Goal: Task Accomplishment & Management: Complete application form

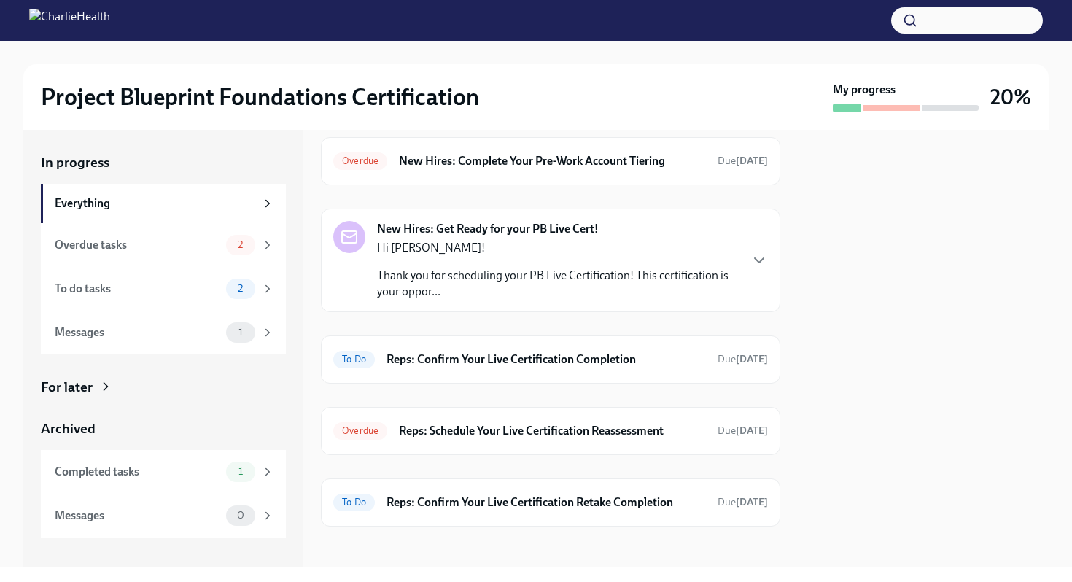
scroll to position [49, 0]
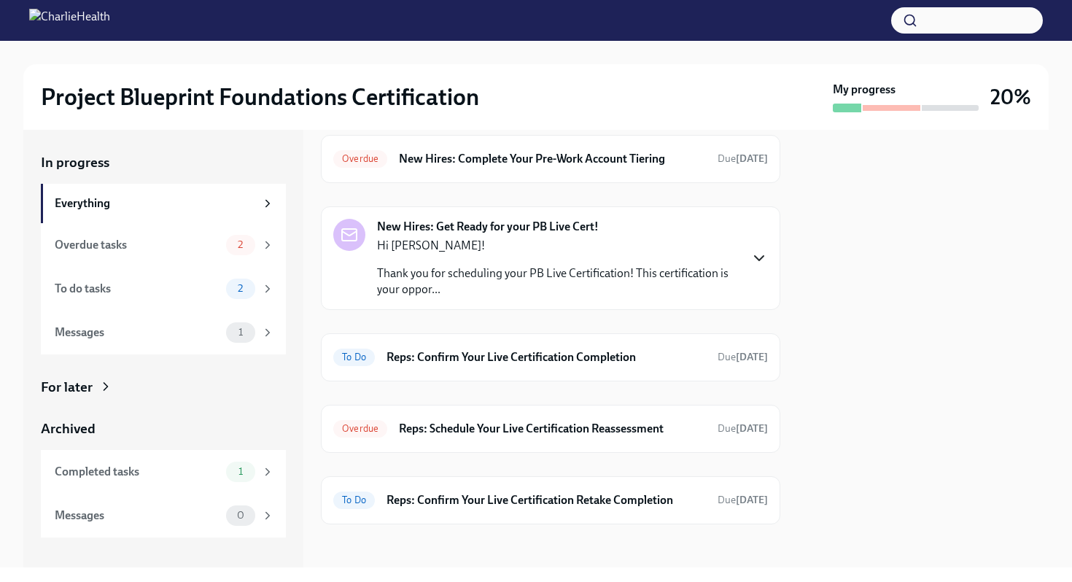
click at [757, 252] on icon "button" at bounding box center [760, 259] width 18 height 18
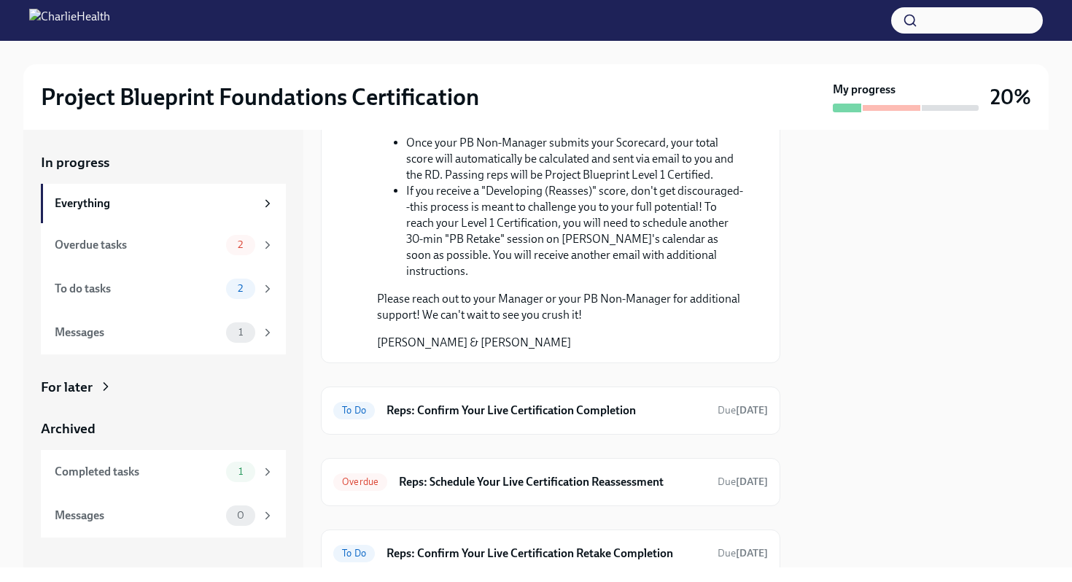
scroll to position [894, 0]
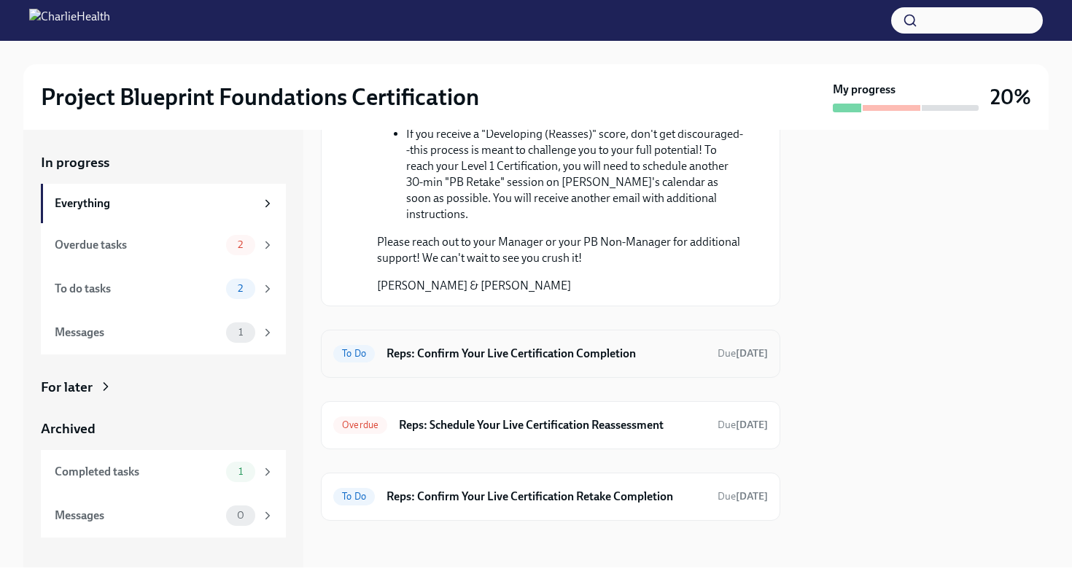
click at [598, 354] on h6 "Reps: Confirm Your Live Certification Completion" at bounding box center [547, 354] width 320 height 16
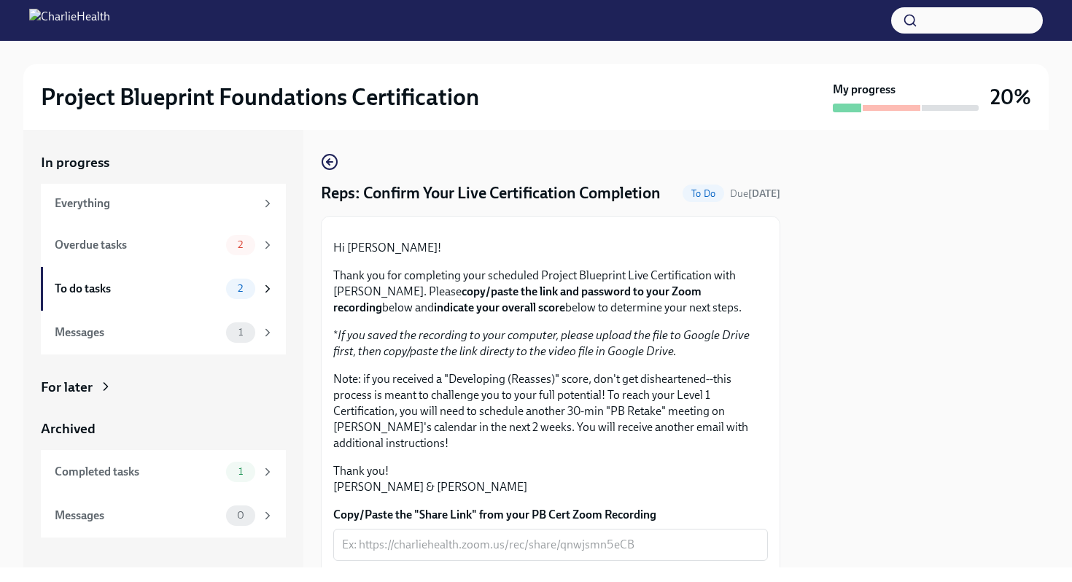
click at [641, 228] on div at bounding box center [550, 228] width 435 height 0
click at [320, 163] on div "In progress Everything Overdue tasks 2 To do tasks 2 Messages 1 For later Archi…" at bounding box center [536, 349] width 1026 height 438
click at [331, 163] on icon "button" at bounding box center [330, 162] width 18 height 18
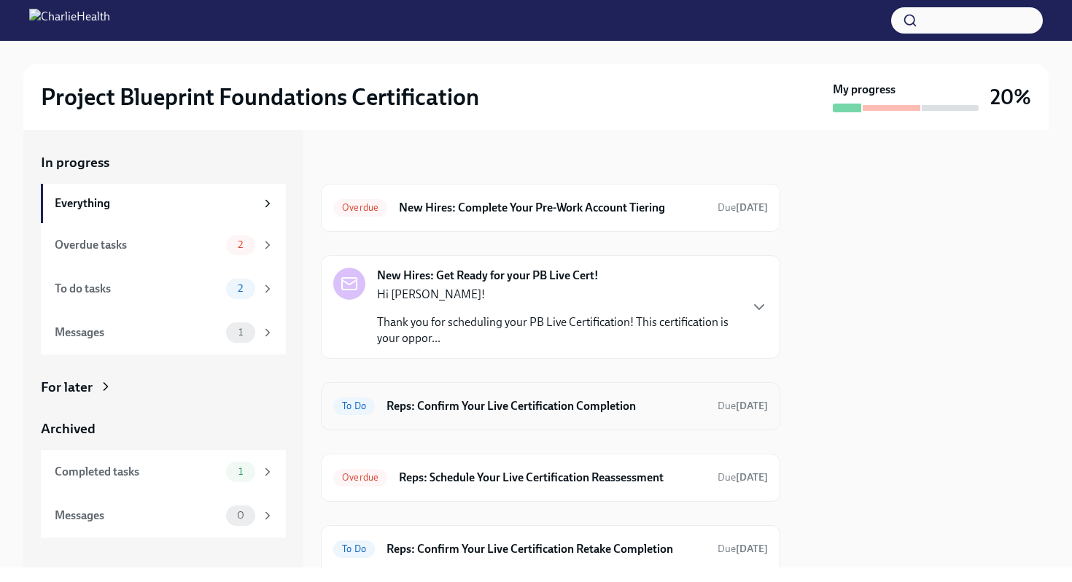
scroll to position [52, 0]
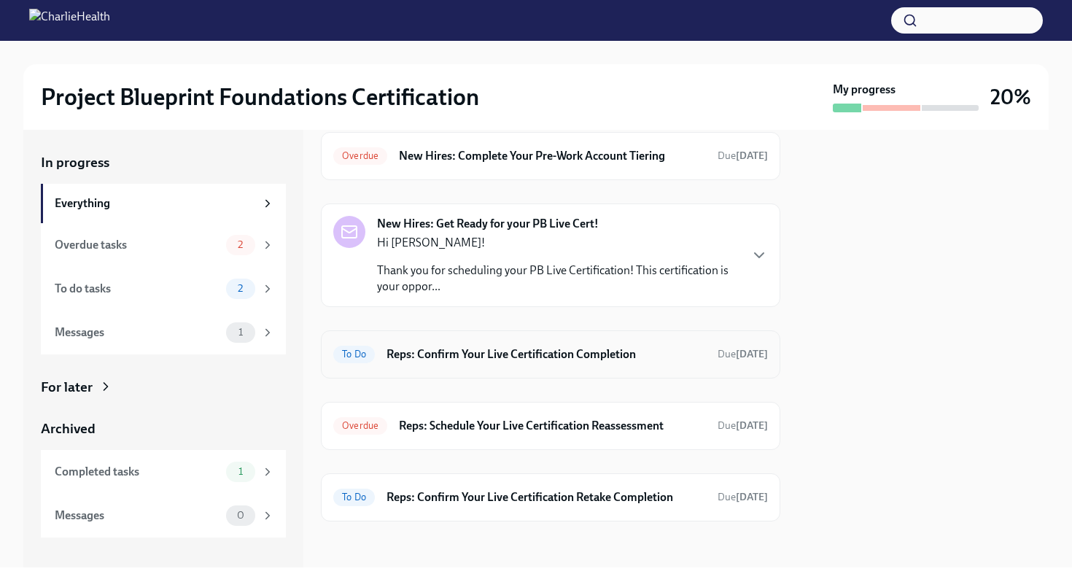
click at [503, 363] on div "To Do Reps: Confirm Your Live Certification Completion Due [DATE]" at bounding box center [550, 354] width 435 height 23
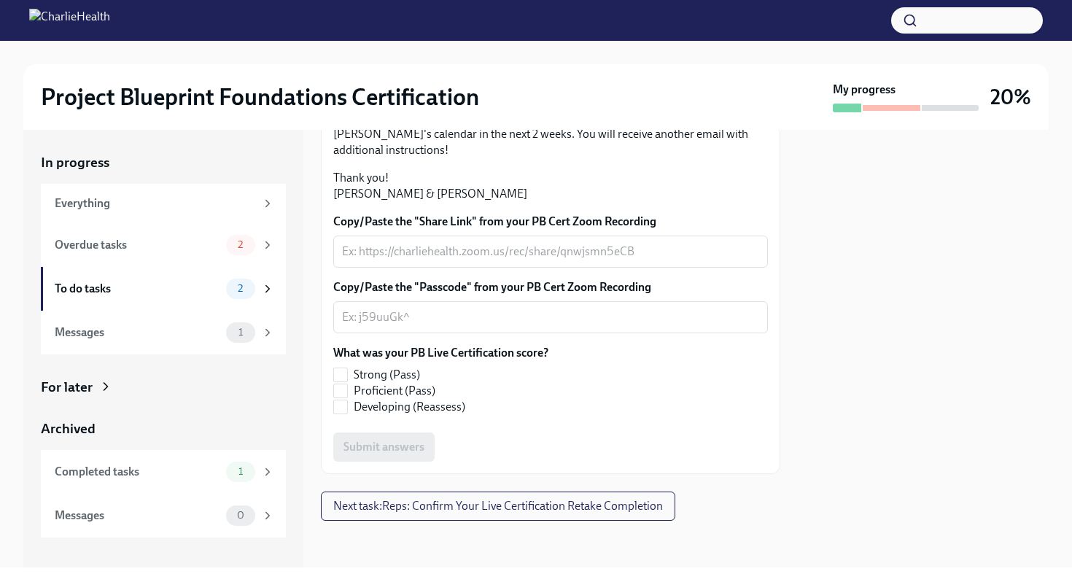
scroll to position [405, 0]
click at [435, 312] on textarea "Copy/Paste the "Passcode" from your PB Cert Zoom Recording" at bounding box center [550, 318] width 417 height 18
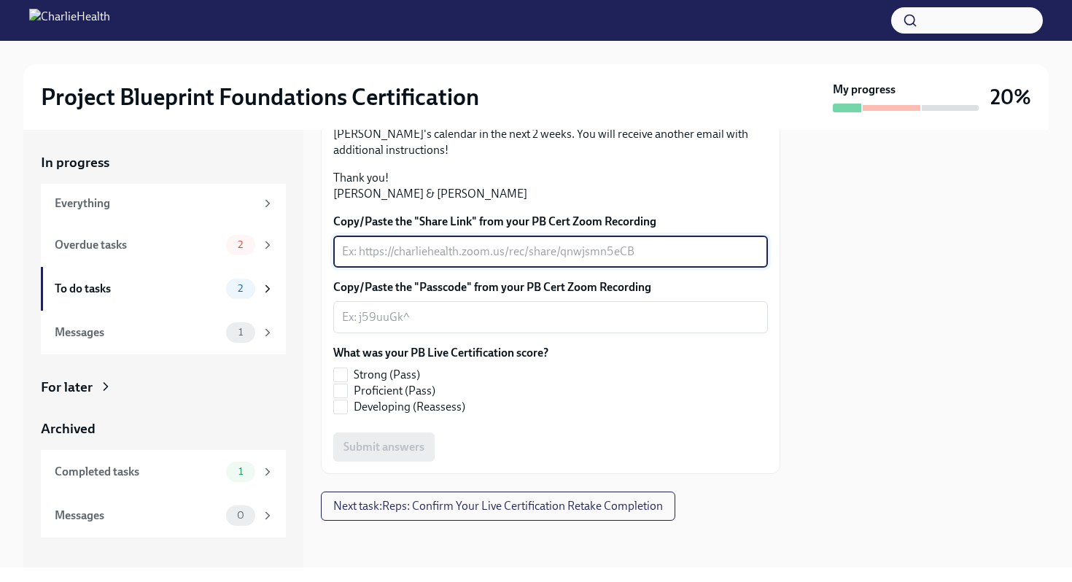
click at [437, 256] on textarea "Copy/Paste the "Share Link" from your PB Cert Zoom Recording" at bounding box center [550, 252] width 417 height 18
paste textarea "[URL][DOMAIN_NAME]"
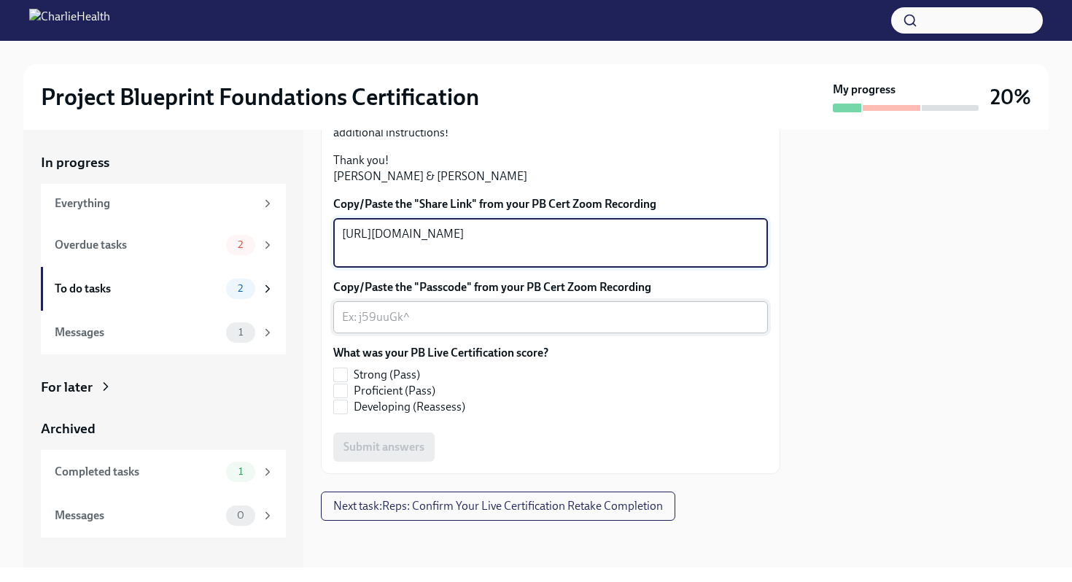
type textarea "[URL][DOMAIN_NAME]"
click at [403, 326] on textarea "Copy/Paste the "Passcode" from your PB Cert Zoom Recording" at bounding box center [550, 318] width 417 height 18
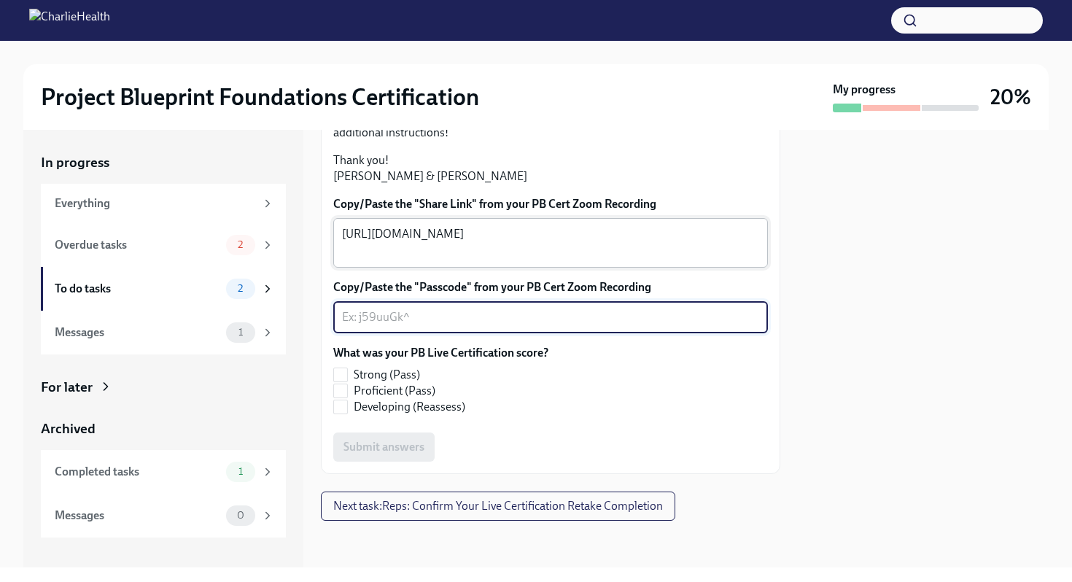
paste textarea "$FHVXN?6"
type textarea "$FHVXN?6"
click at [343, 414] on input "Developing (Reassess)" at bounding box center [340, 407] width 13 height 13
checkbox input "true"
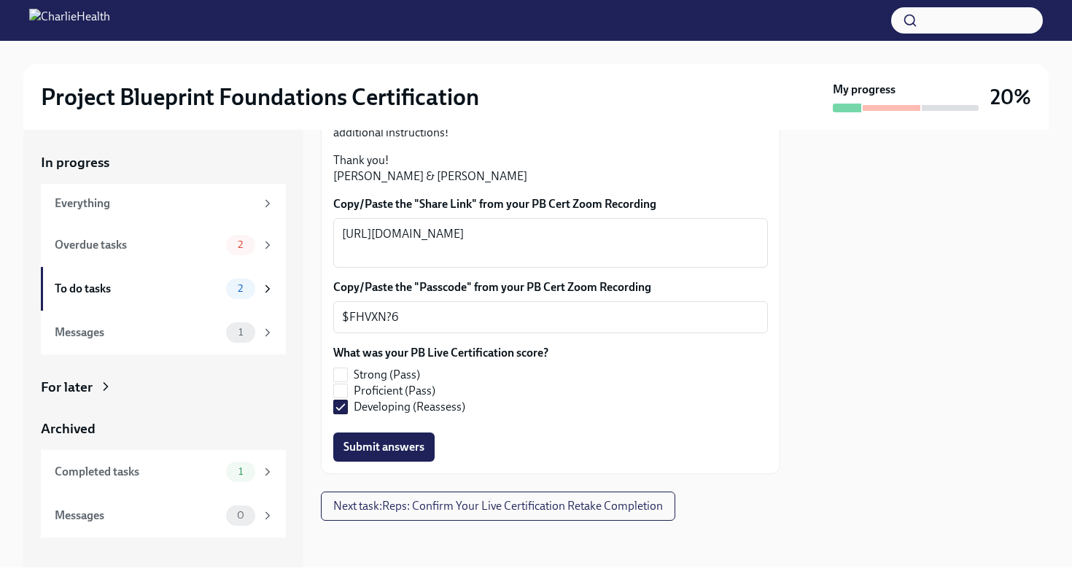
scroll to position [422, 0]
click at [385, 452] on span "Submit answers" at bounding box center [384, 447] width 81 height 15
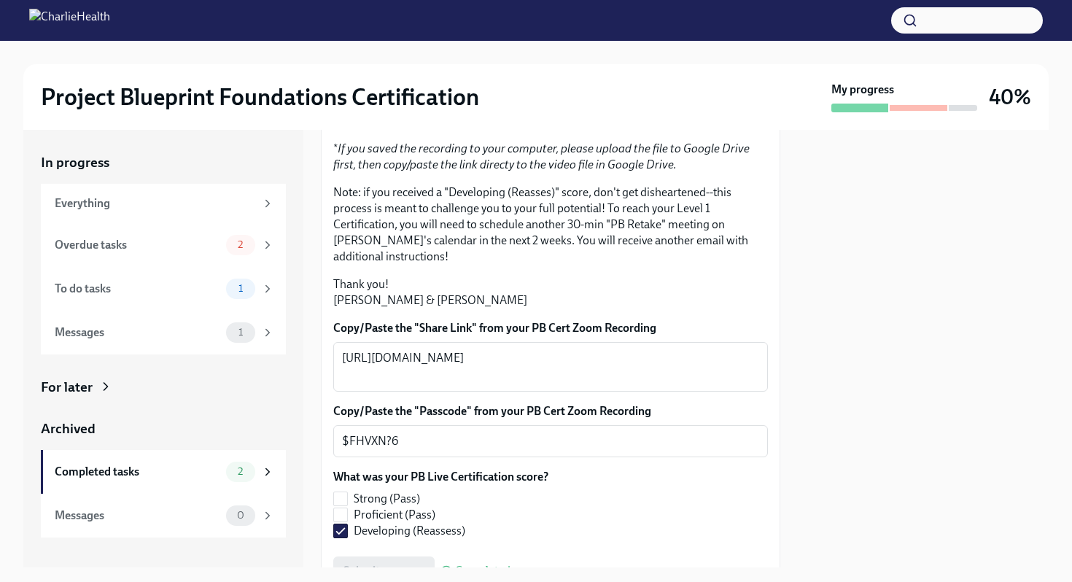
scroll to position [0, 0]
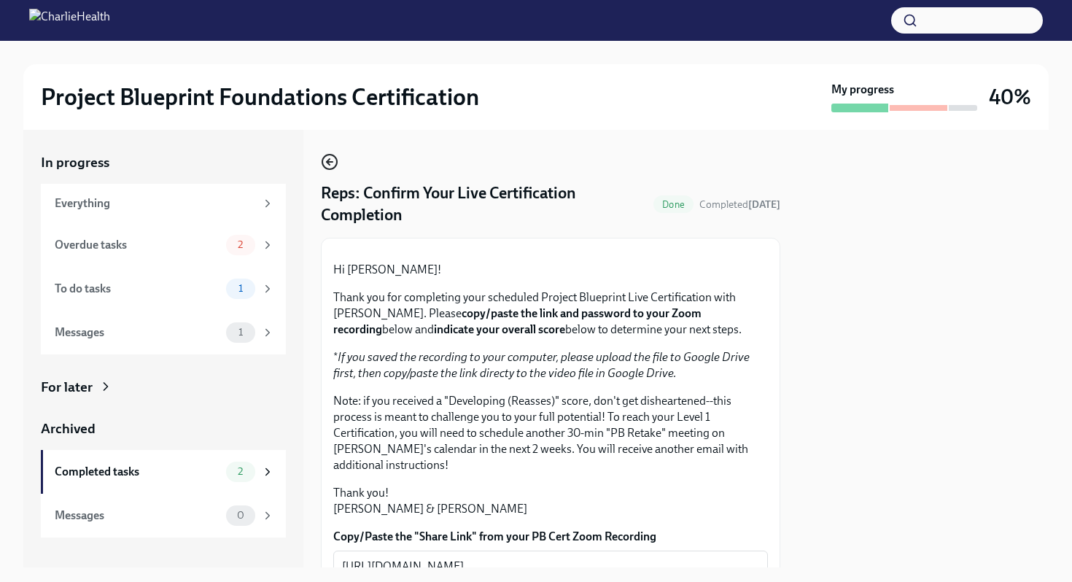
click at [328, 163] on icon "button" at bounding box center [328, 162] width 3 height 6
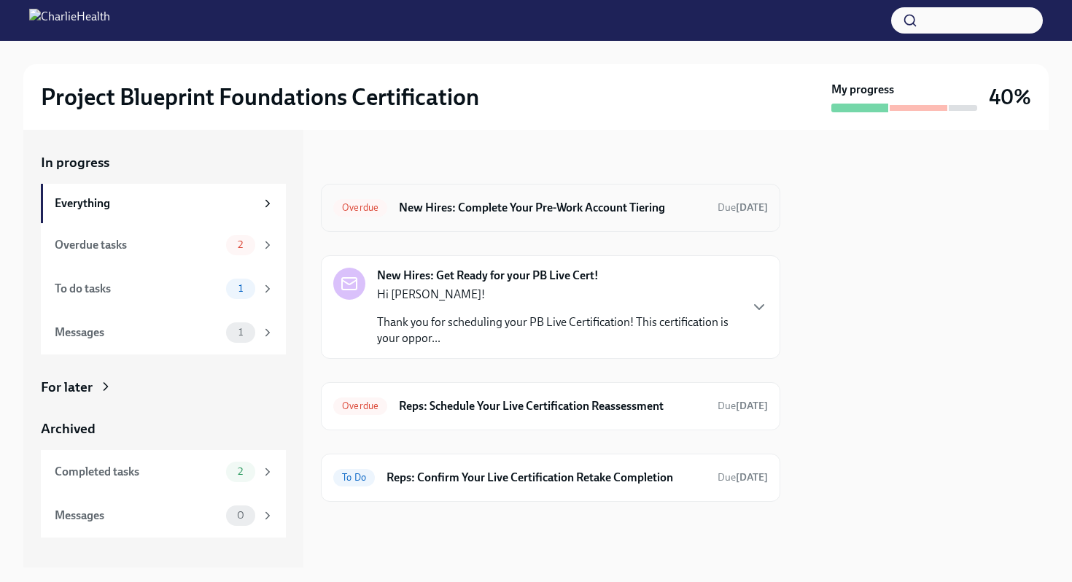
click at [527, 213] on h6 "New Hires: Complete Your Pre-Work Account Tiering" at bounding box center [552, 208] width 307 height 16
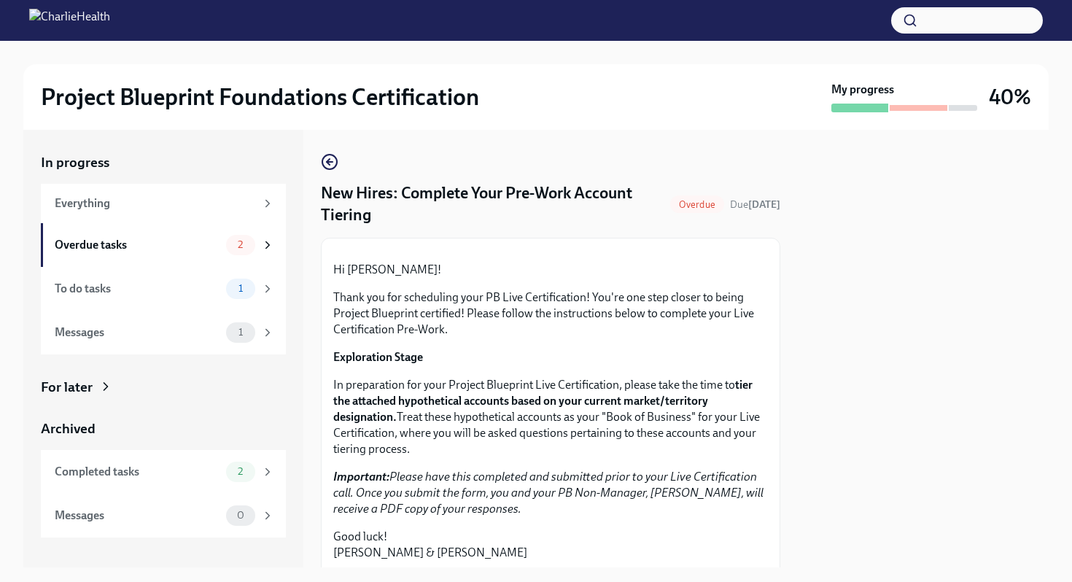
click at [444, 250] on div at bounding box center [550, 250] width 435 height 0
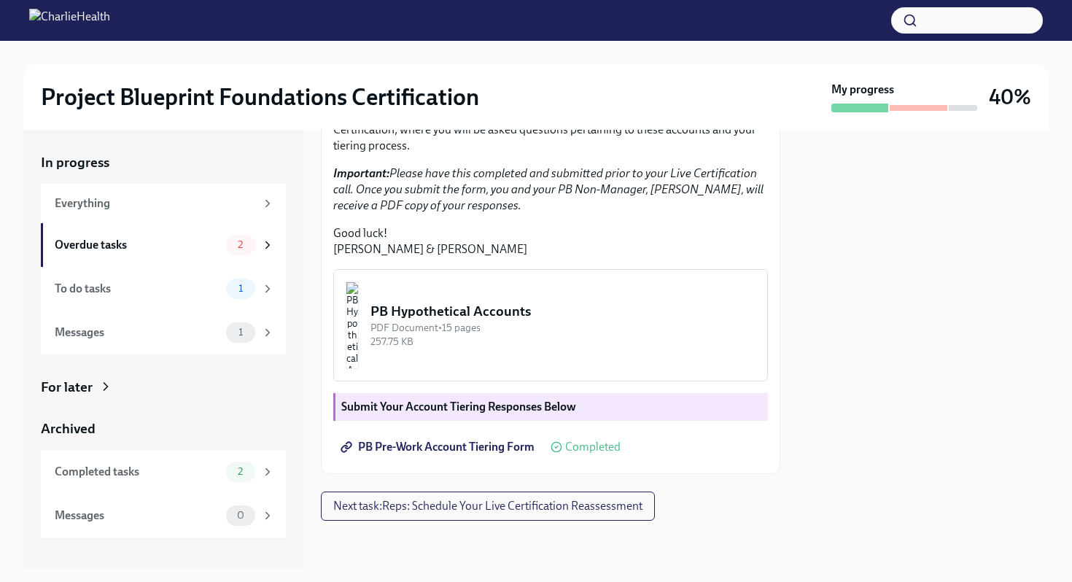
scroll to position [409, 0]
click at [455, 513] on span "Next task : Reps: Schedule Your Live Certification Reassessment" at bounding box center [487, 506] width 309 height 15
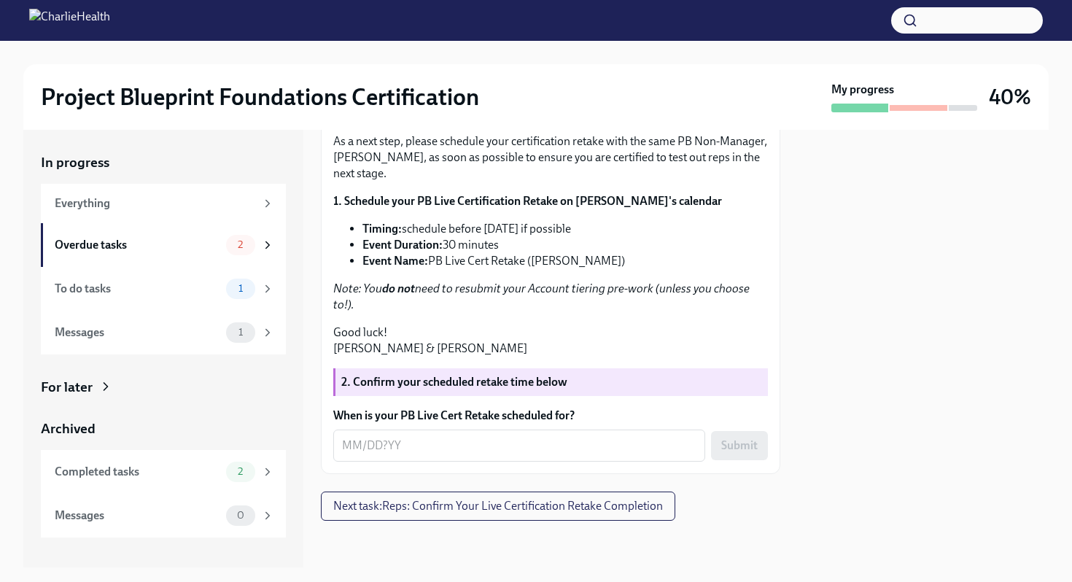
scroll to position [325, 0]
click at [421, 455] on textarea "When is your PB Live Cert Retake scheduled for?" at bounding box center [519, 446] width 355 height 18
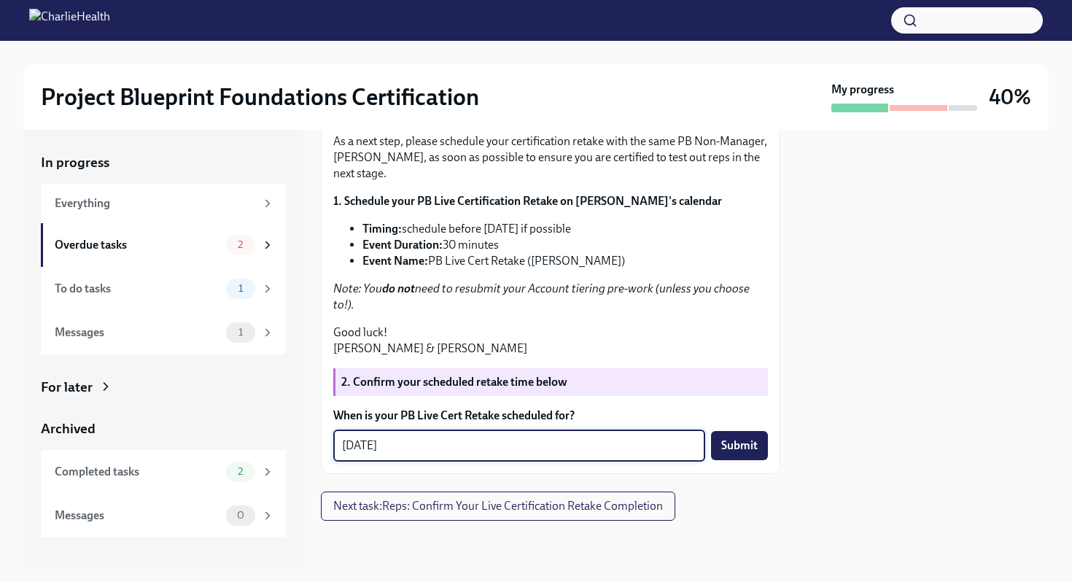
type textarea "[DATE]"
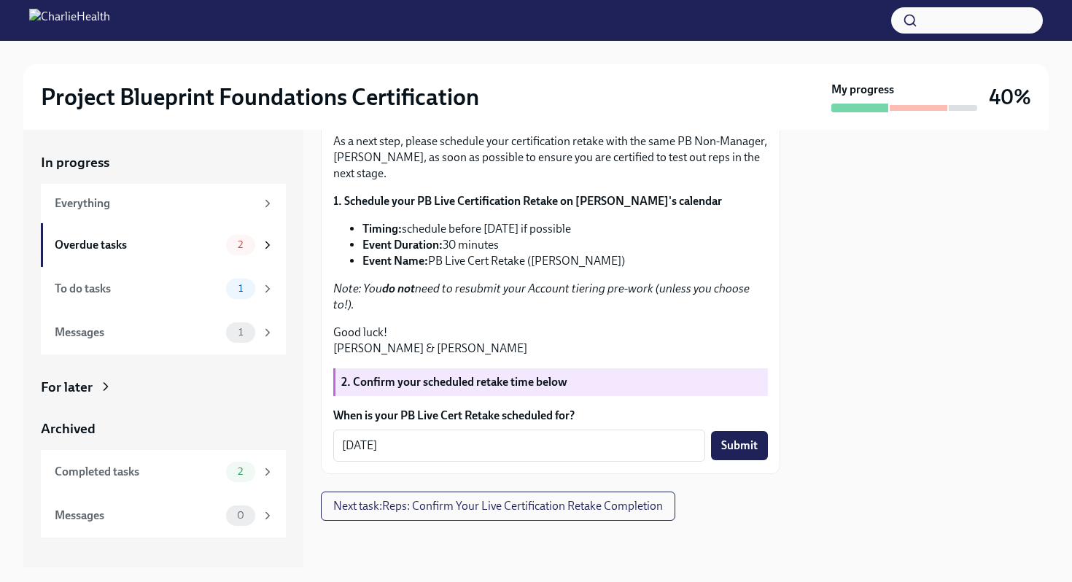
click at [791, 420] on div "In progress Everything Overdue tasks 2 To do tasks 1 Messages 1 For later Archi…" at bounding box center [536, 349] width 1026 height 438
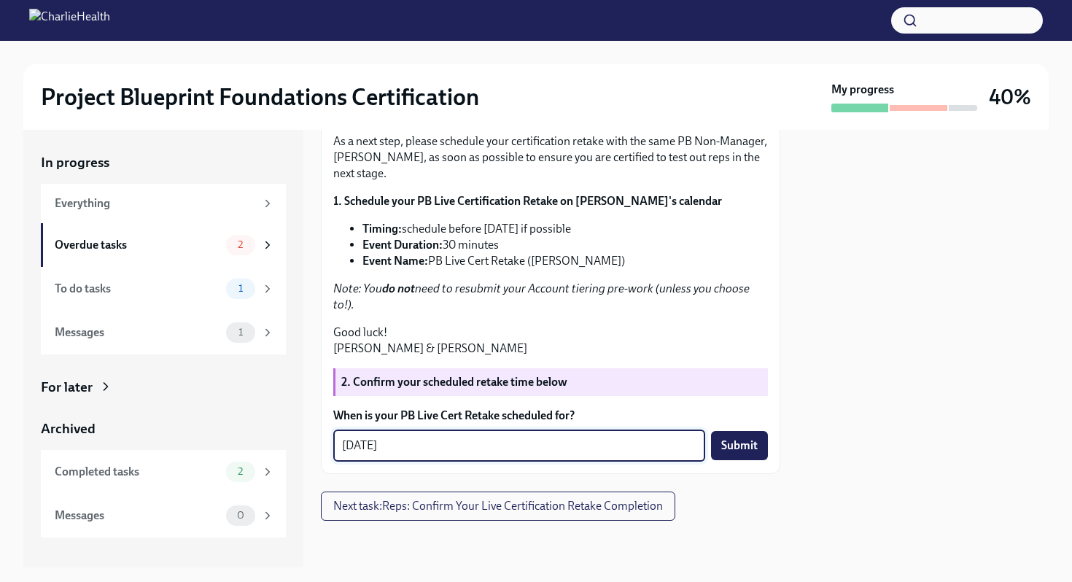
click at [590, 455] on textarea "[DATE]" at bounding box center [519, 446] width 355 height 18
type textarea "[DATE]"
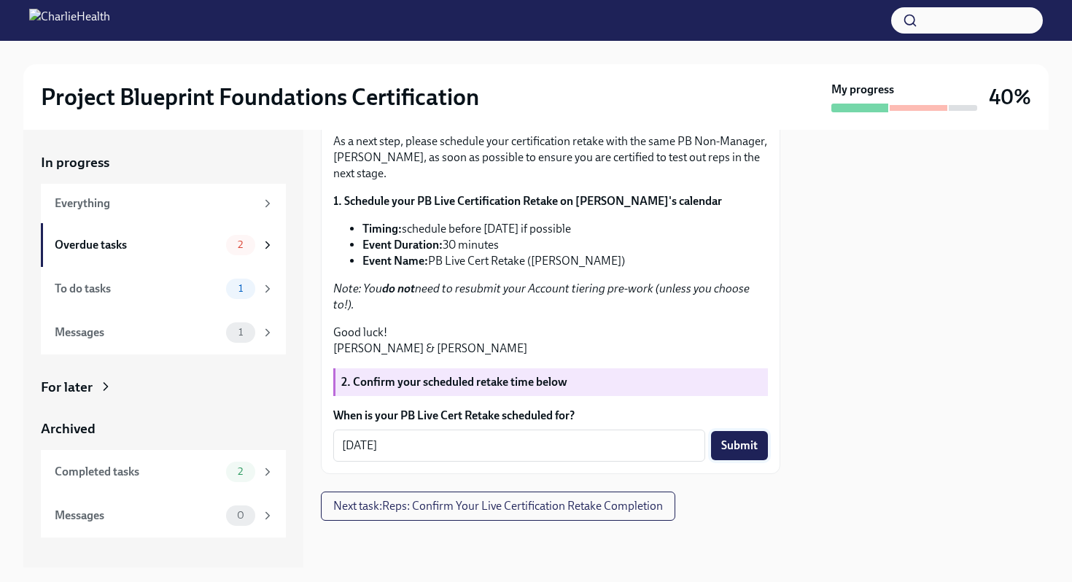
click at [759, 460] on button "Submit" at bounding box center [739, 445] width 57 height 29
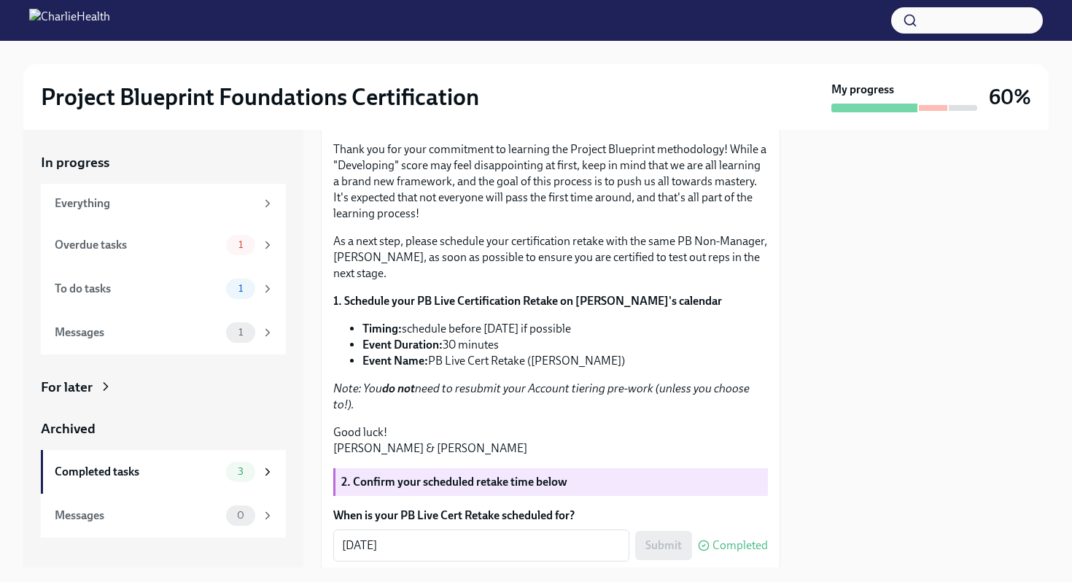
scroll to position [0, 0]
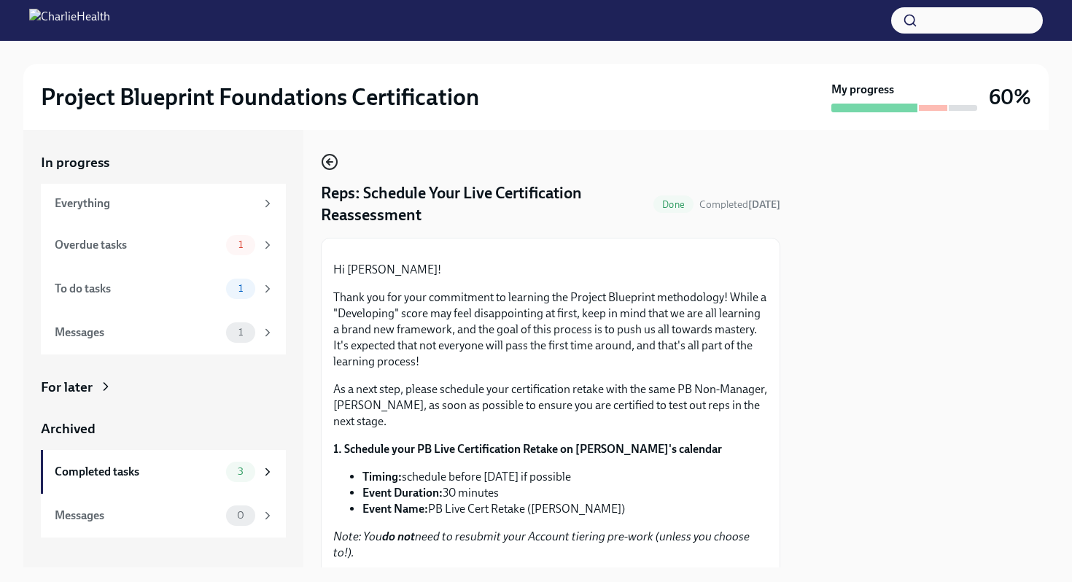
click at [325, 163] on icon "button" at bounding box center [330, 162] width 18 height 18
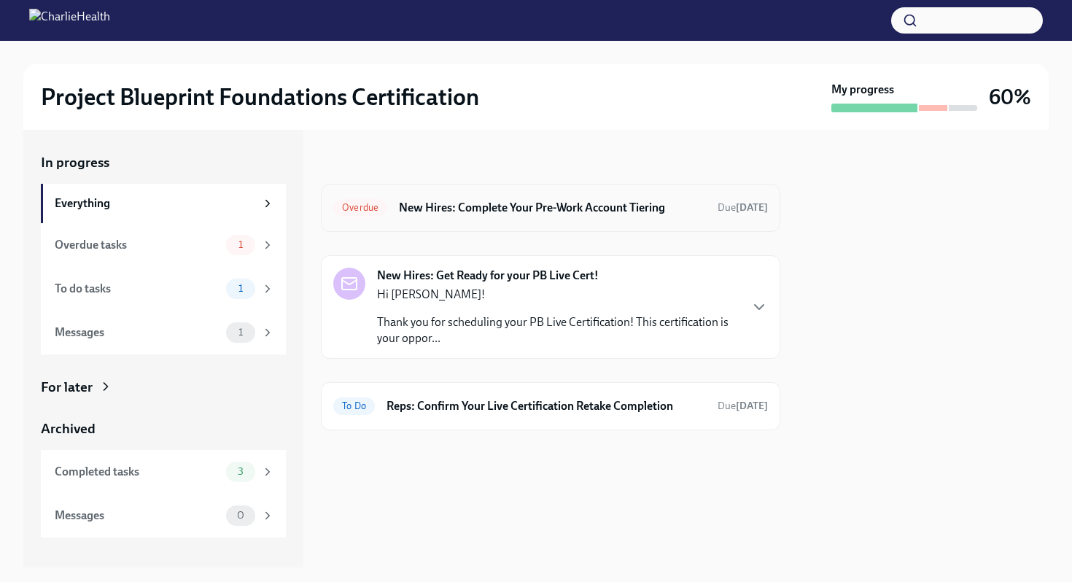
click at [665, 194] on div "Overdue New Hires: Complete Your Pre-Work Account Tiering Due [DATE]" at bounding box center [551, 208] width 460 height 48
click at [589, 203] on h6 "New Hires: Complete Your Pre-Work Account Tiering" at bounding box center [552, 208] width 307 height 16
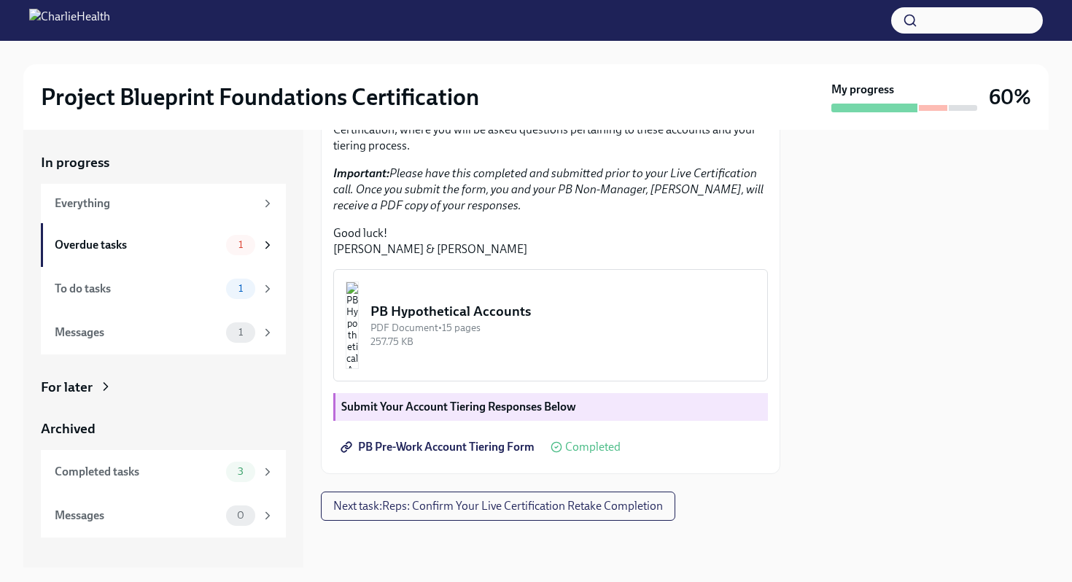
scroll to position [404, 0]
click at [359, 344] on img "button" at bounding box center [352, 326] width 13 height 88
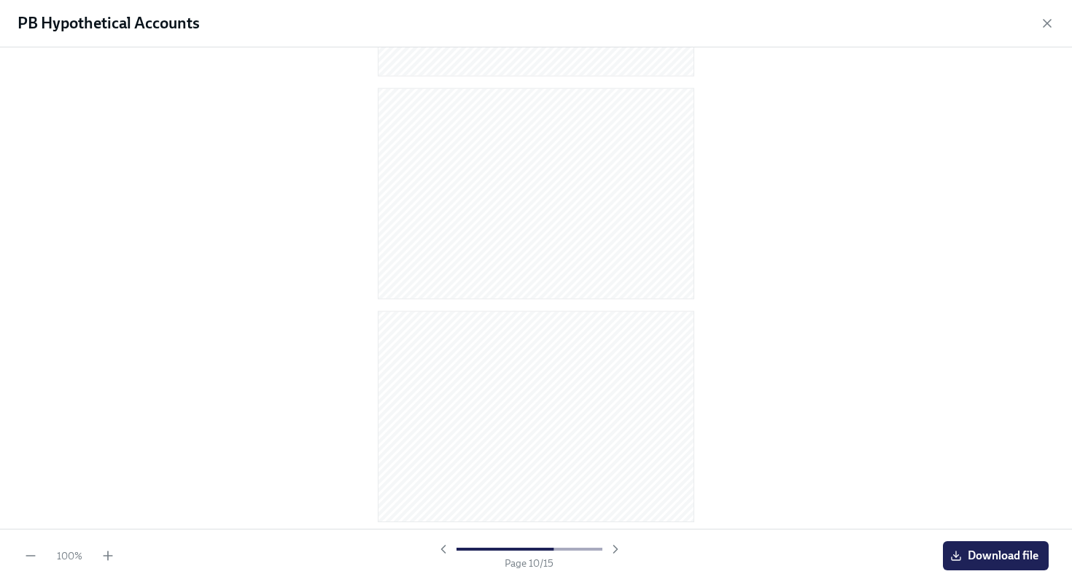
scroll to position [2875, 0]
click at [981, 549] on span "Download file" at bounding box center [996, 556] width 85 height 15
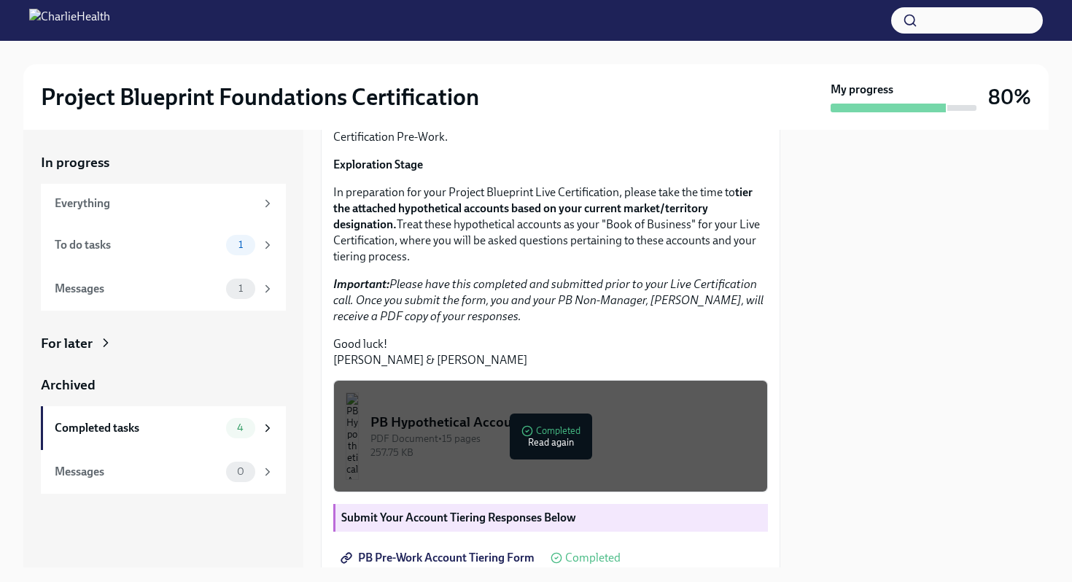
scroll to position [0, 0]
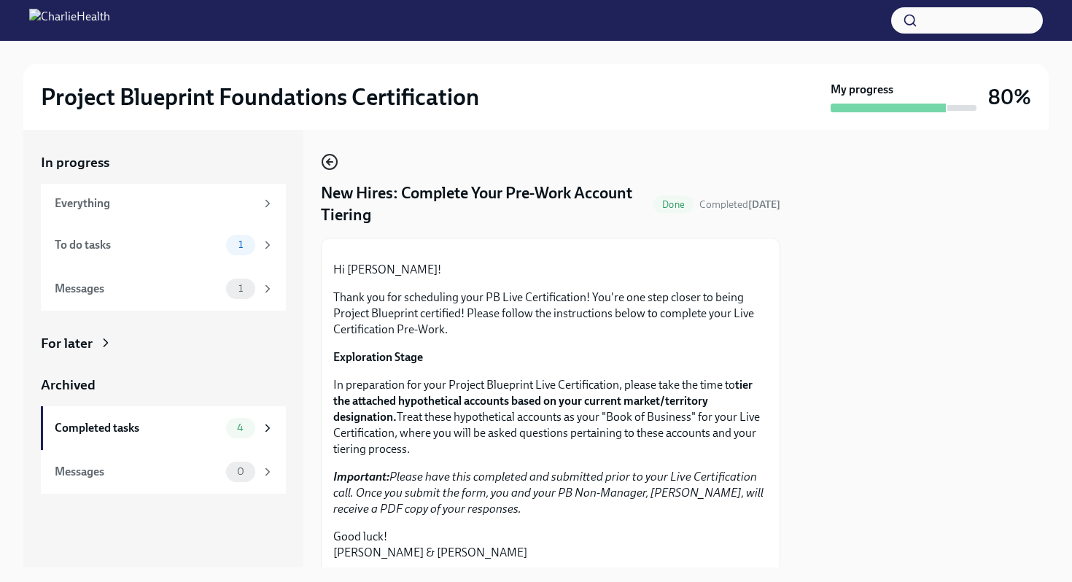
click at [326, 167] on icon "button" at bounding box center [330, 162] width 18 height 18
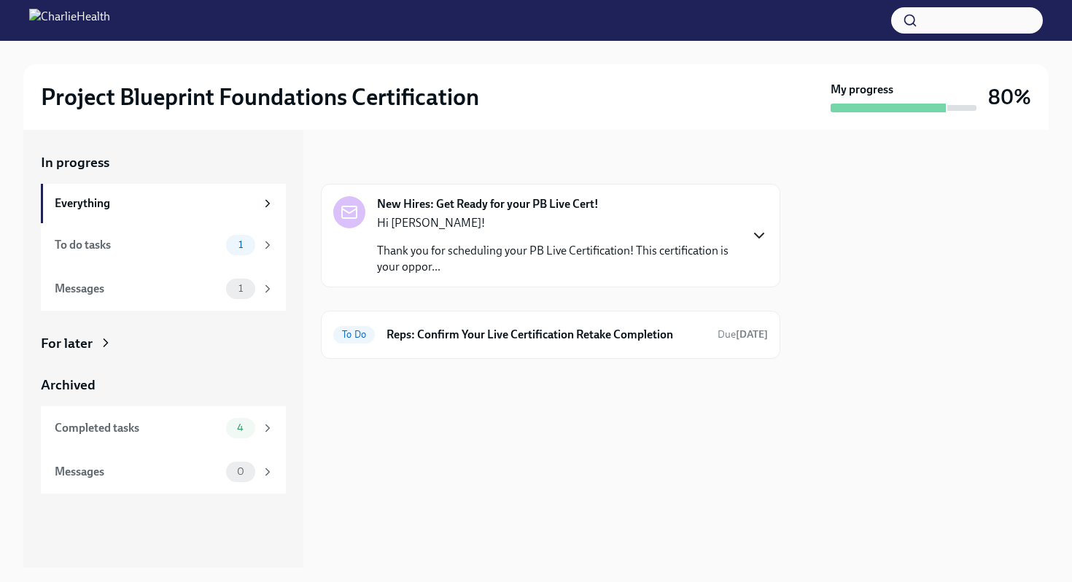
click at [751, 228] on icon "button" at bounding box center [760, 236] width 18 height 18
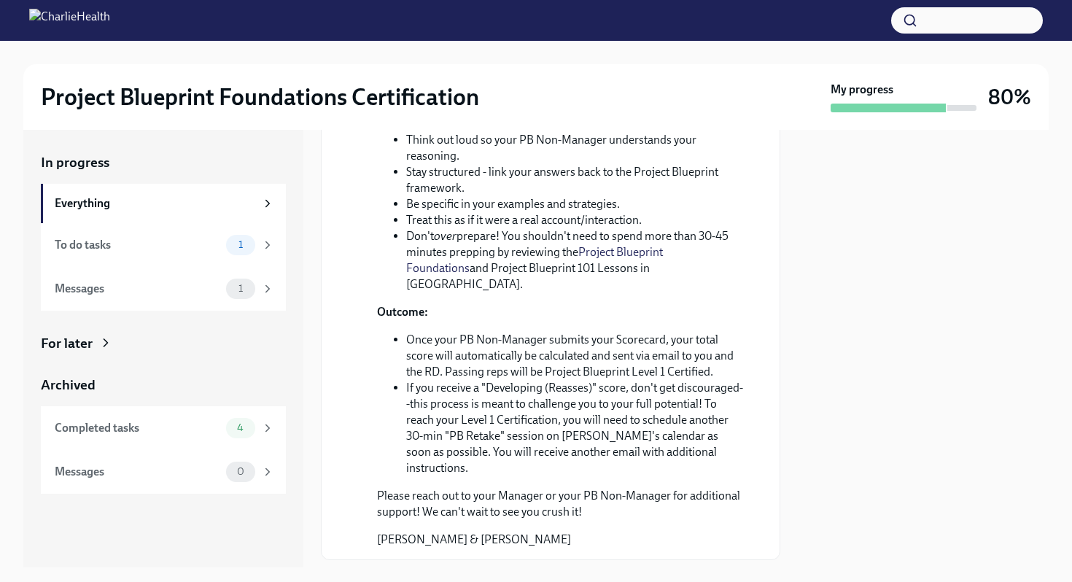
scroll to position [680, 0]
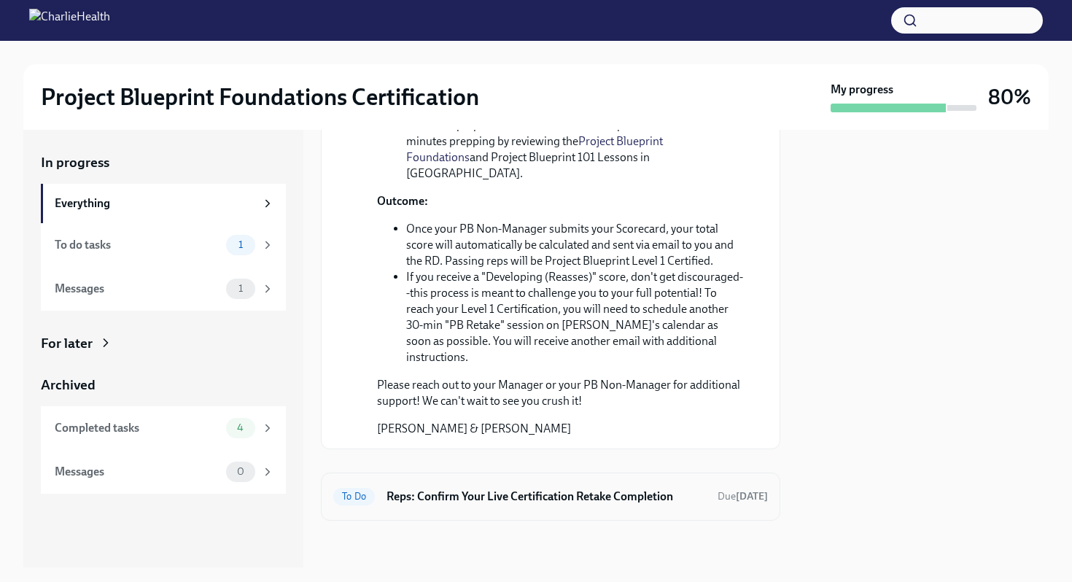
click at [503, 492] on h6 "Reps: Confirm Your Live Certification Retake Completion" at bounding box center [547, 497] width 320 height 16
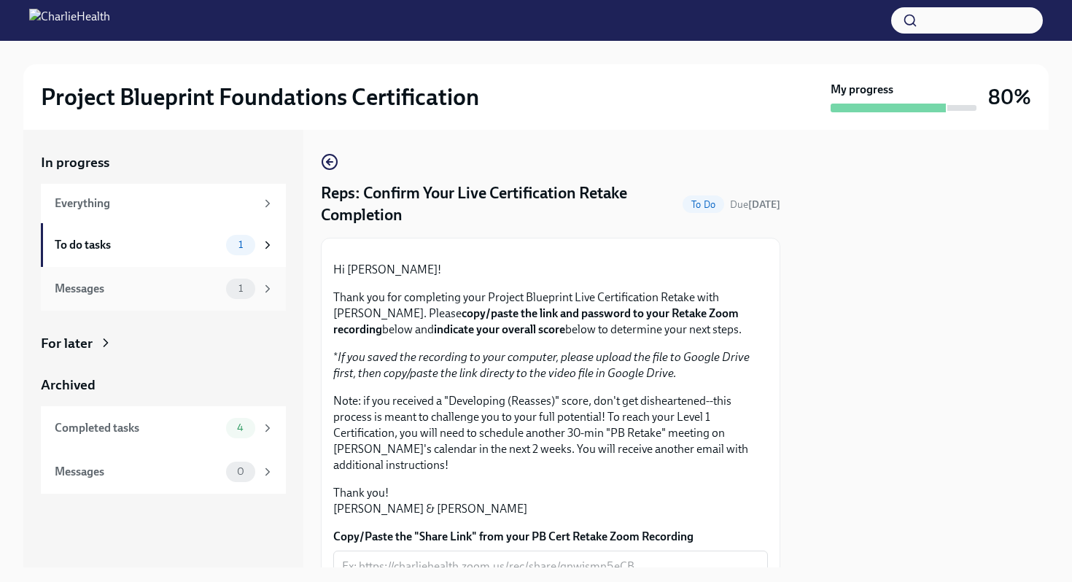
click at [244, 288] on span "1" at bounding box center [241, 288] width 22 height 11
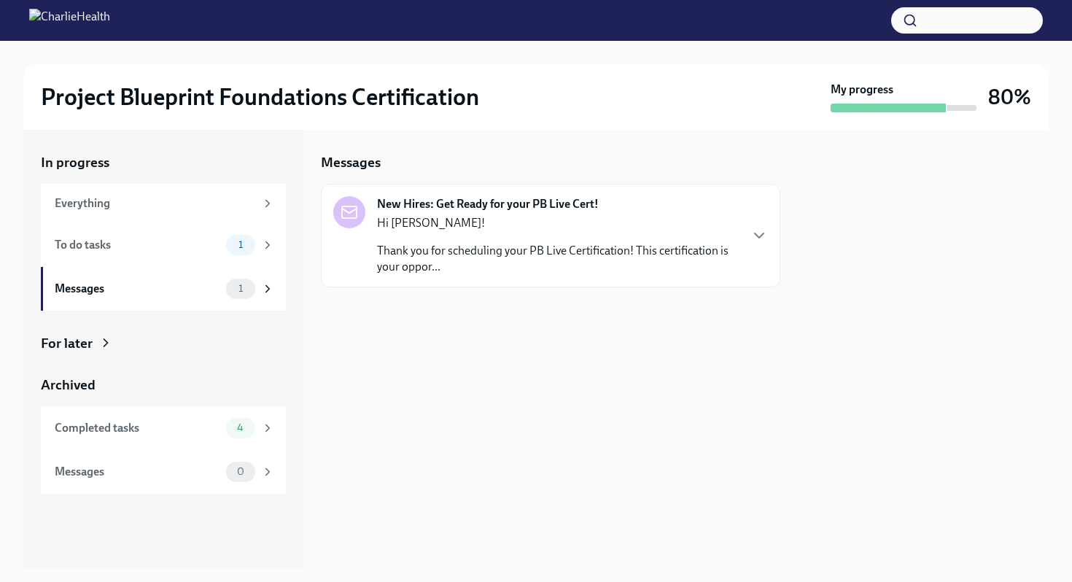
click at [741, 231] on div "New Hires: Get Ready for your PB Live Cert! Hi [PERSON_NAME]! Thank you for sch…" at bounding box center [550, 235] width 435 height 79
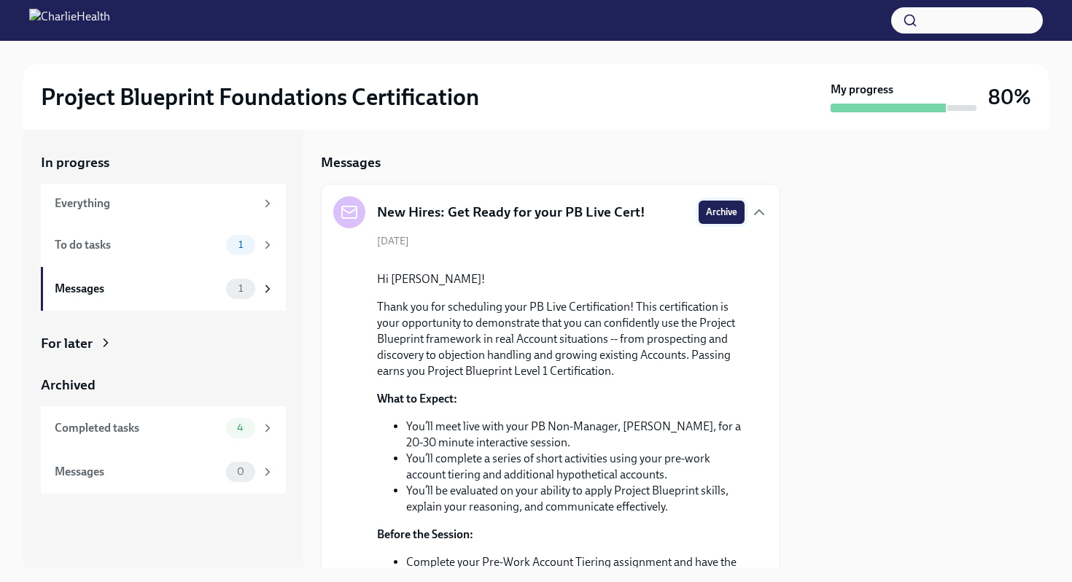
click at [714, 210] on span "Archive" at bounding box center [721, 212] width 31 height 15
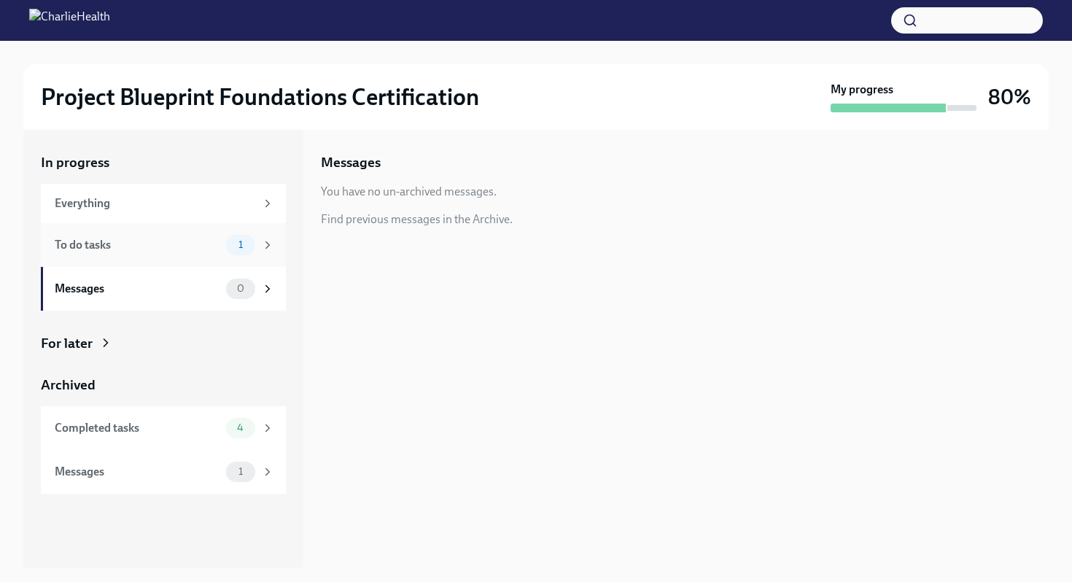
click at [252, 244] on span "1" at bounding box center [241, 244] width 22 height 11
